Goal: Navigation & Orientation: Go to known website

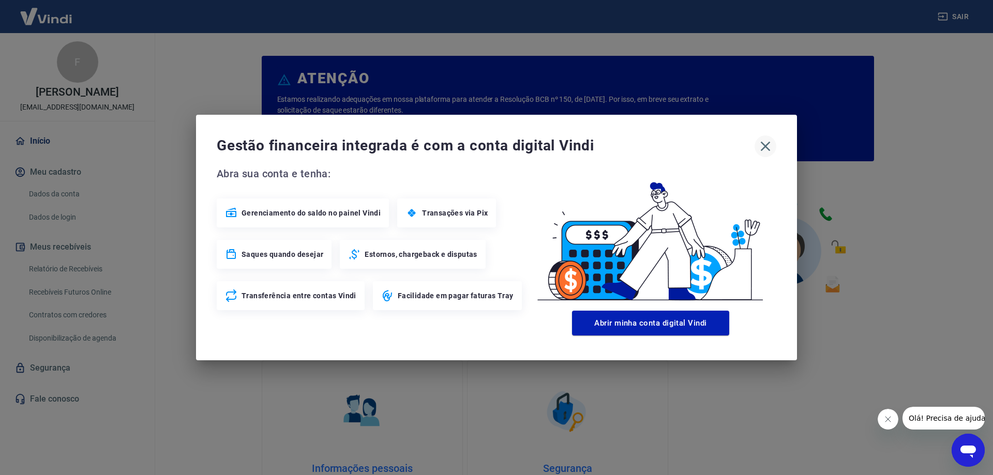
click at [764, 145] on icon "button" at bounding box center [766, 147] width 10 height 10
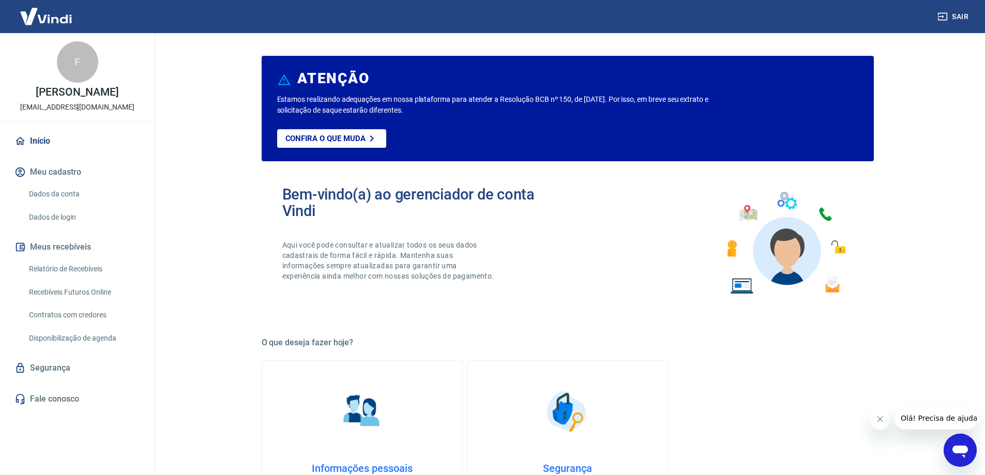
scroll to position [438, 0]
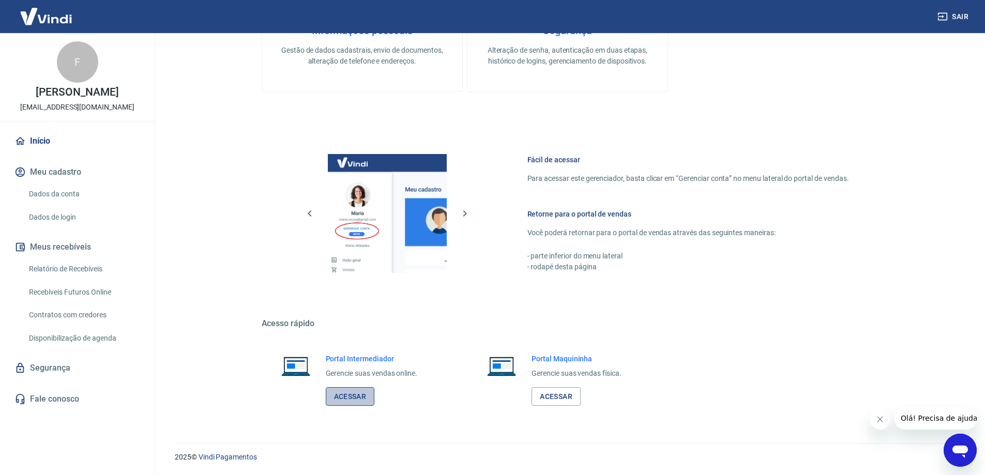
click at [350, 388] on link "Acessar" at bounding box center [350, 396] width 49 height 19
